Goal: Navigation & Orientation: Find specific page/section

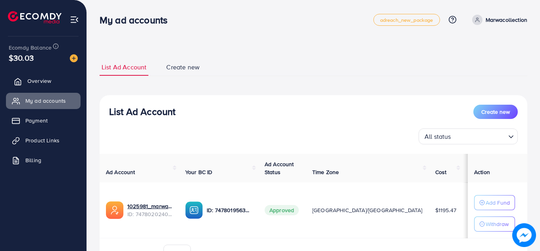
drag, startPoint x: 0, startPoint y: 0, endPoint x: 54, endPoint y: 82, distance: 98.0
click at [54, 82] on link "Overview" at bounding box center [43, 81] width 75 height 16
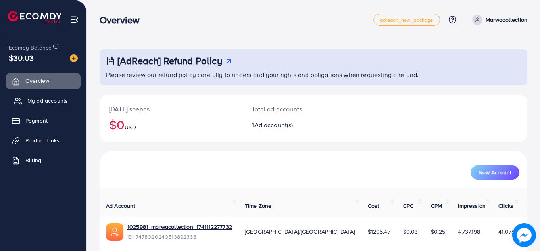
click at [47, 100] on span "My ad accounts" at bounding box center [47, 101] width 40 height 8
